Goal: Task Accomplishment & Management: Complete application form

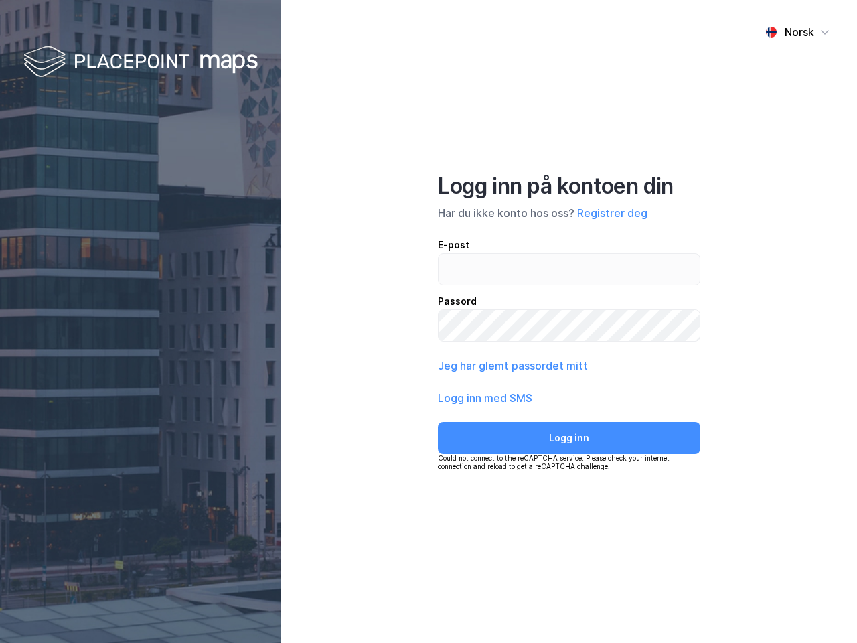
click at [428, 321] on div "Norsk Logg inn på kontoen din Har du ikke konto hos oss? Registrer deg E-post P…" at bounding box center [569, 321] width 576 height 643
click at [141, 62] on img at bounding box center [140, 62] width 234 height 39
click at [797, 32] on div "Norsk" at bounding box center [799, 32] width 29 height 16
click at [612, 213] on button "Registrer deg" at bounding box center [612, 213] width 70 height 16
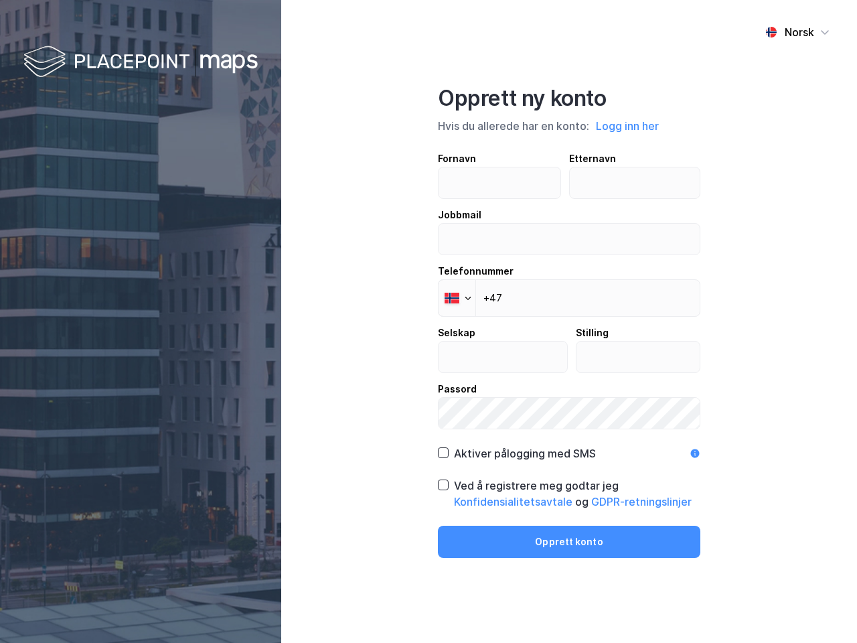
click at [511, 366] on input "text" at bounding box center [503, 356] width 129 height 31
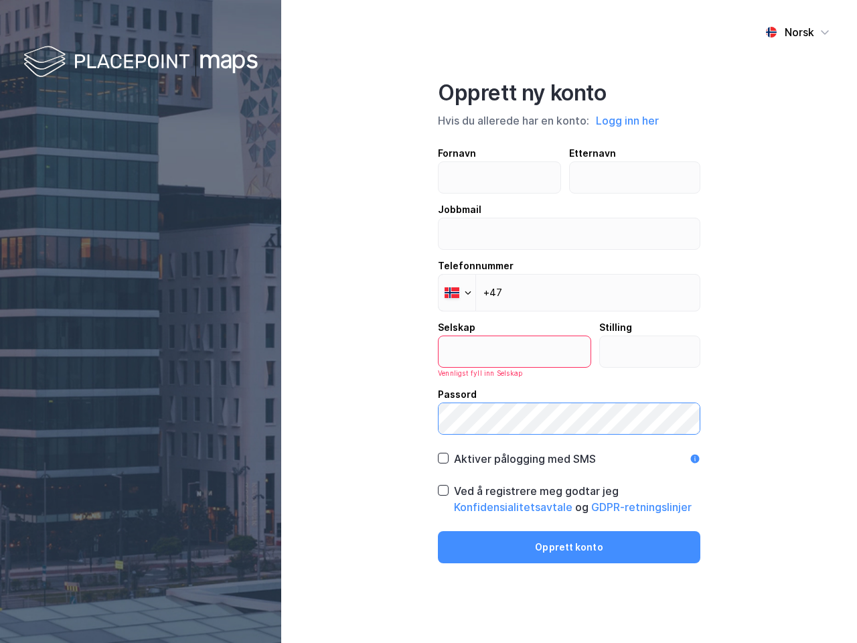
click at [485, 398] on label "Passord" at bounding box center [569, 410] width 262 height 48
click at [569, 438] on div "Opprett ny konto Hvis du allerede har en konto: Logg inn her Fornavn Etternavn …" at bounding box center [569, 321] width 262 height 483
